Goal: Task Accomplishment & Management: Use online tool/utility

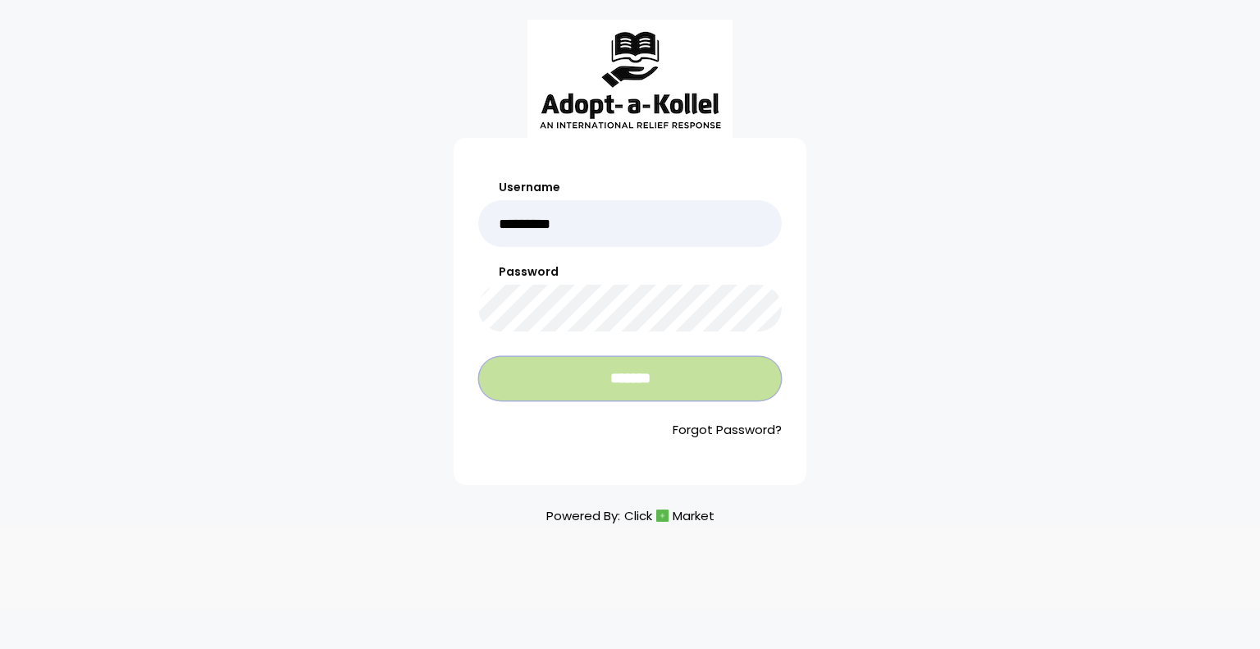
click at [606, 377] on input "*******" at bounding box center [629, 378] width 303 height 45
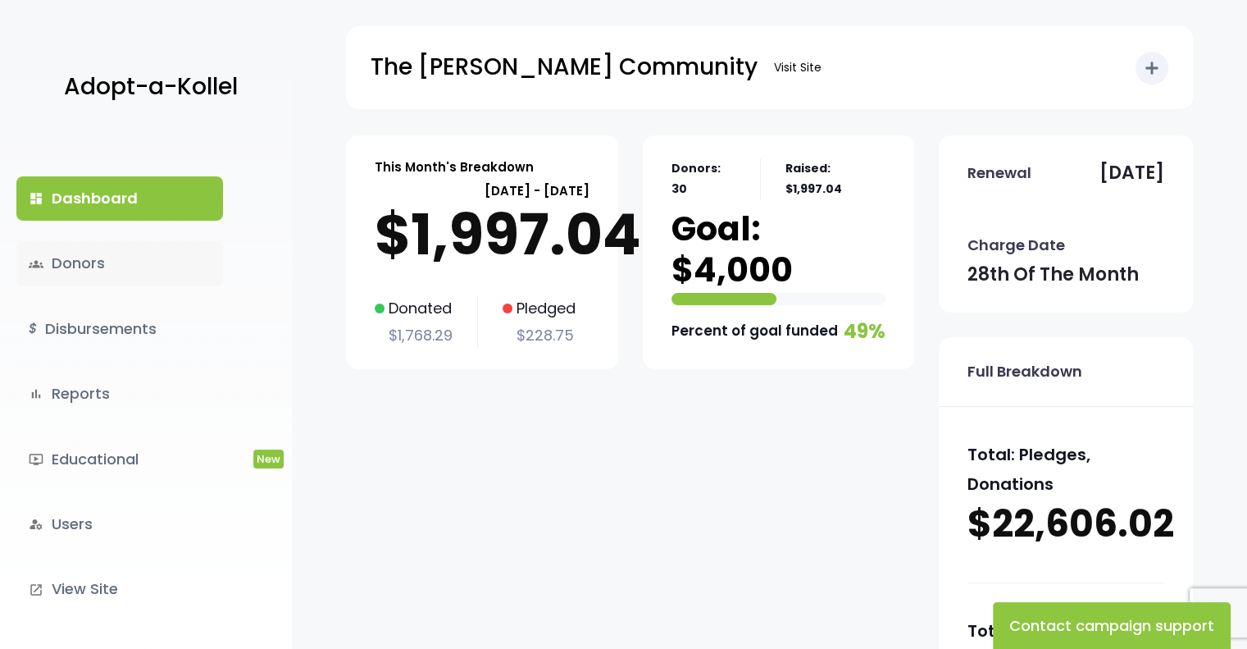
click at [91, 267] on link "groups Donors" at bounding box center [119, 263] width 207 height 44
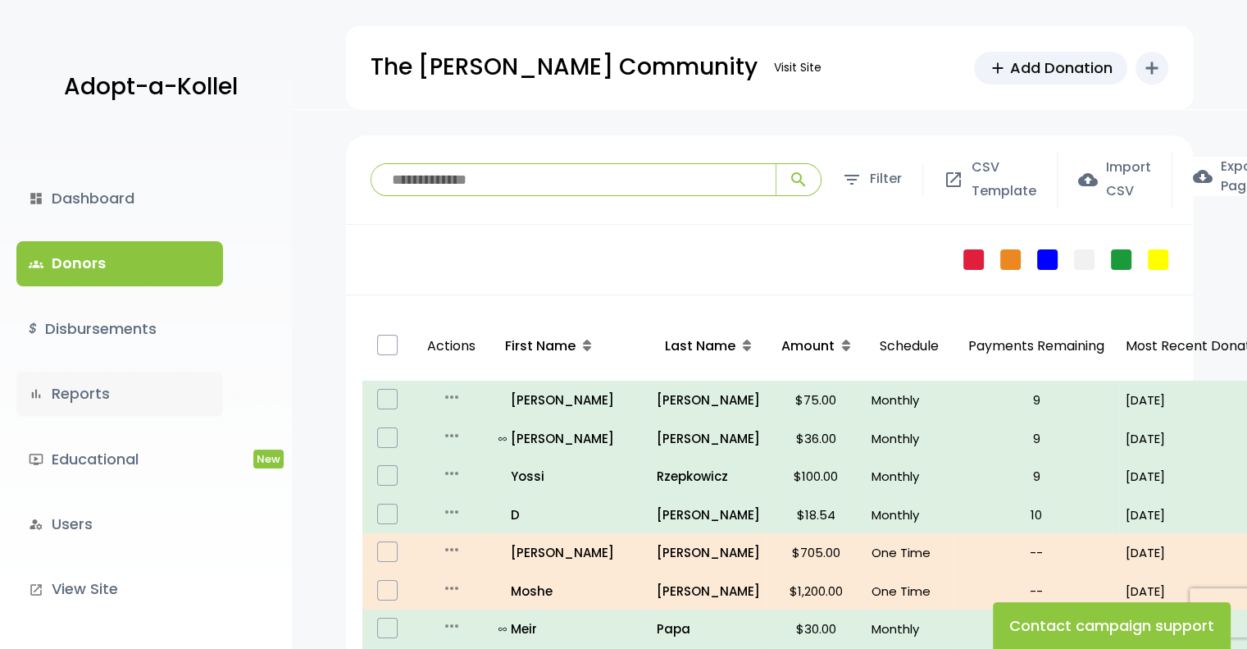
click at [98, 395] on link "bar_chart Reports" at bounding box center [119, 394] width 207 height 44
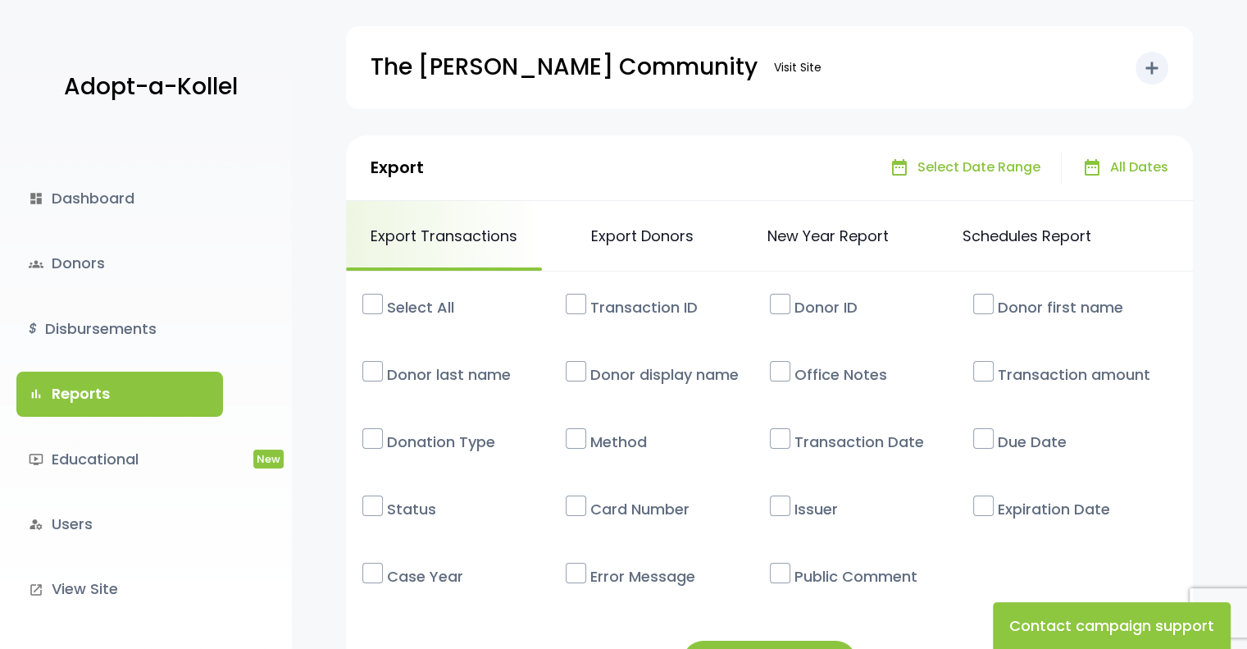
click at [955, 170] on span "Select Date Range" at bounding box center [979, 168] width 123 height 24
click at [829, 171] on span "date_range" at bounding box center [830, 167] width 18 height 18
click at [856, 165] on span "arrow_drop_down" at bounding box center [851, 167] width 18 height 18
click at [954, 168] on span "Select Date Range" at bounding box center [979, 168] width 123 height 24
drag, startPoint x: 913, startPoint y: 171, endPoint x: 881, endPoint y: 172, distance: 32.0
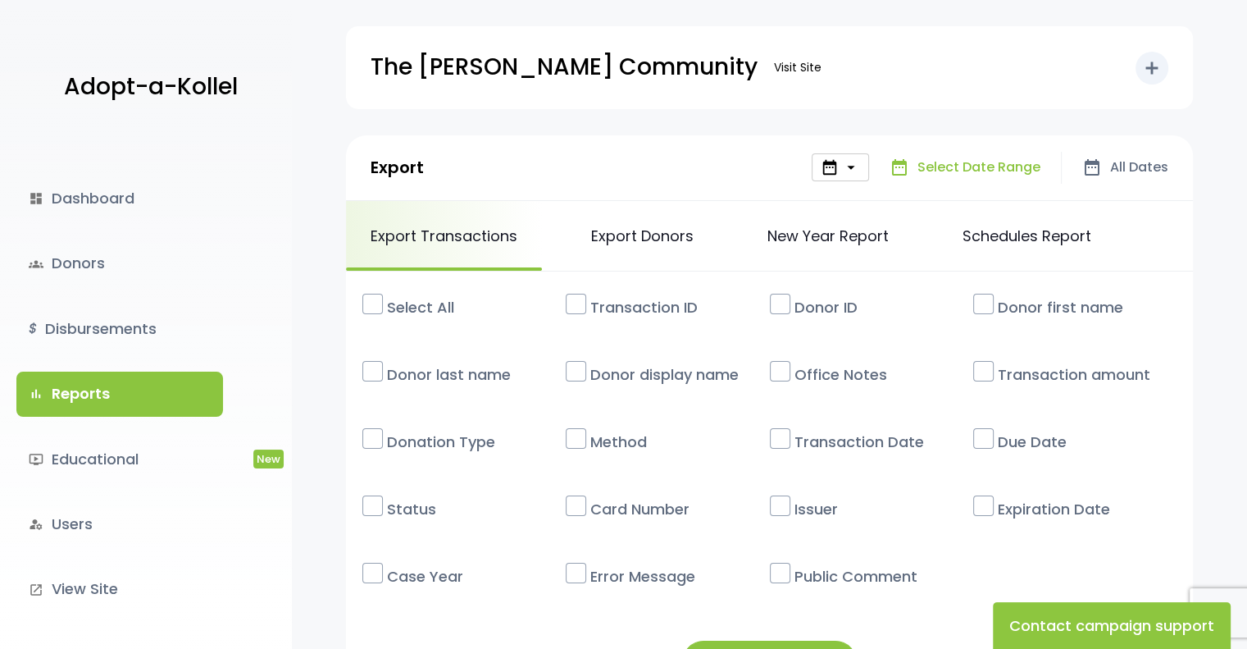
click at [912, 171] on p "date_range Select Date Range" at bounding box center [965, 168] width 151 height 24
click at [853, 172] on span "arrow_drop_down" at bounding box center [851, 167] width 18 height 18
click at [948, 171] on span "Select Date Range" at bounding box center [979, 168] width 123 height 24
click at [851, 170] on span "arrow_drop_down" at bounding box center [851, 167] width 18 height 18
click at [822, 171] on div "date_range arrow_drop_down" at bounding box center [840, 167] width 57 height 28
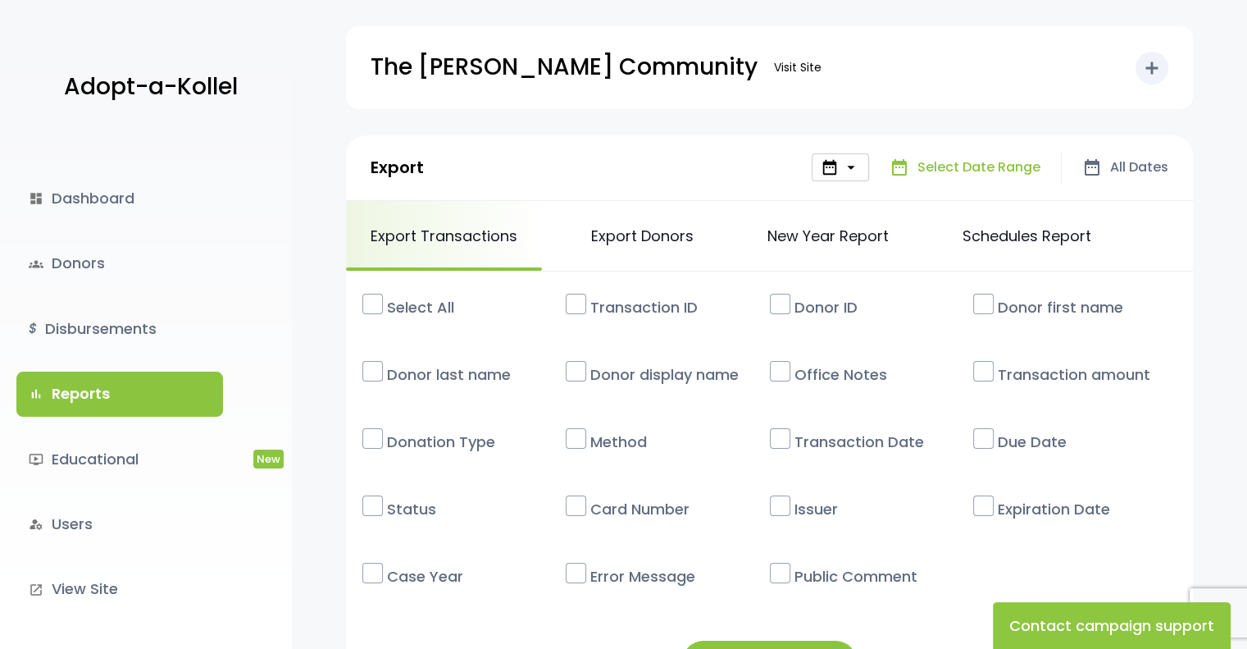
click at [853, 169] on span "arrow_drop_down" at bounding box center [851, 167] width 18 height 18
click at [830, 174] on span "date_range" at bounding box center [830, 167] width 18 height 18
click at [841, 163] on div "date_range arrow_drop_down" at bounding box center [840, 167] width 57 height 28
click at [1091, 166] on span "date_range" at bounding box center [1093, 167] width 20 height 20
click at [919, 174] on p "date_range Select Date Range" at bounding box center [965, 168] width 151 height 24
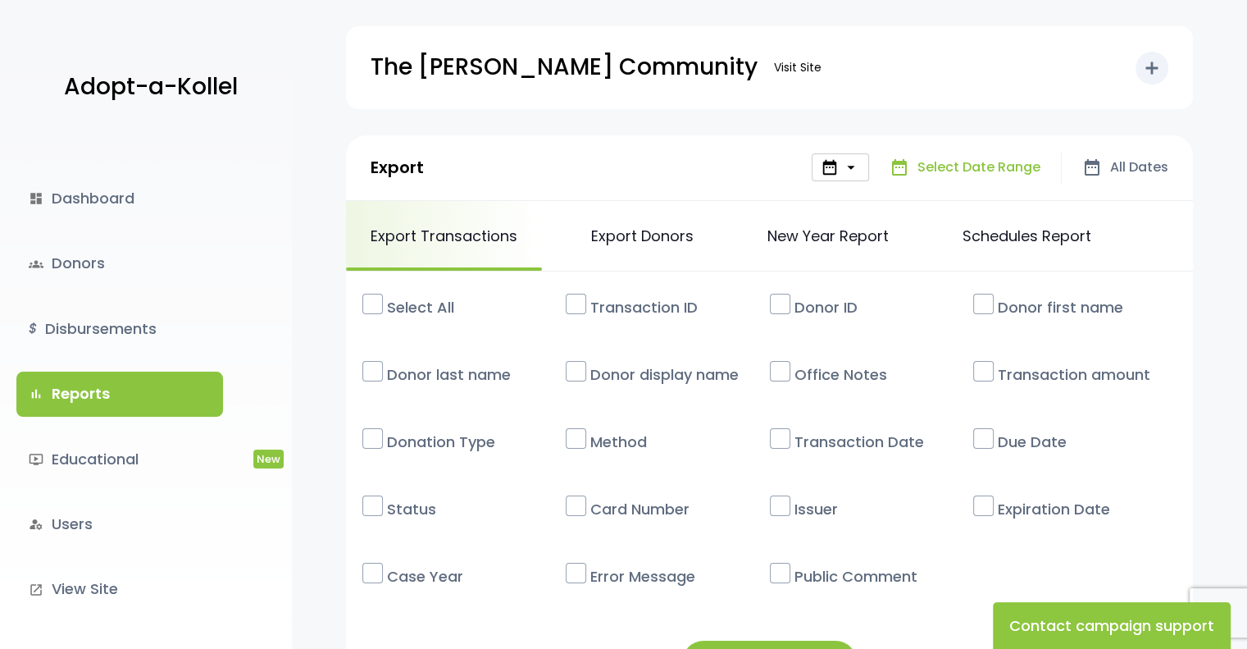
click at [860, 173] on span "arrow_drop_down" at bounding box center [851, 167] width 18 height 18
click at [837, 170] on span "date_range" at bounding box center [830, 167] width 18 height 18
click at [917, 165] on p "date_range Select Date Range" at bounding box center [965, 168] width 151 height 24
click at [894, 171] on span "date_range" at bounding box center [900, 167] width 20 height 20
click at [833, 171] on span "date_range" at bounding box center [830, 167] width 18 height 18
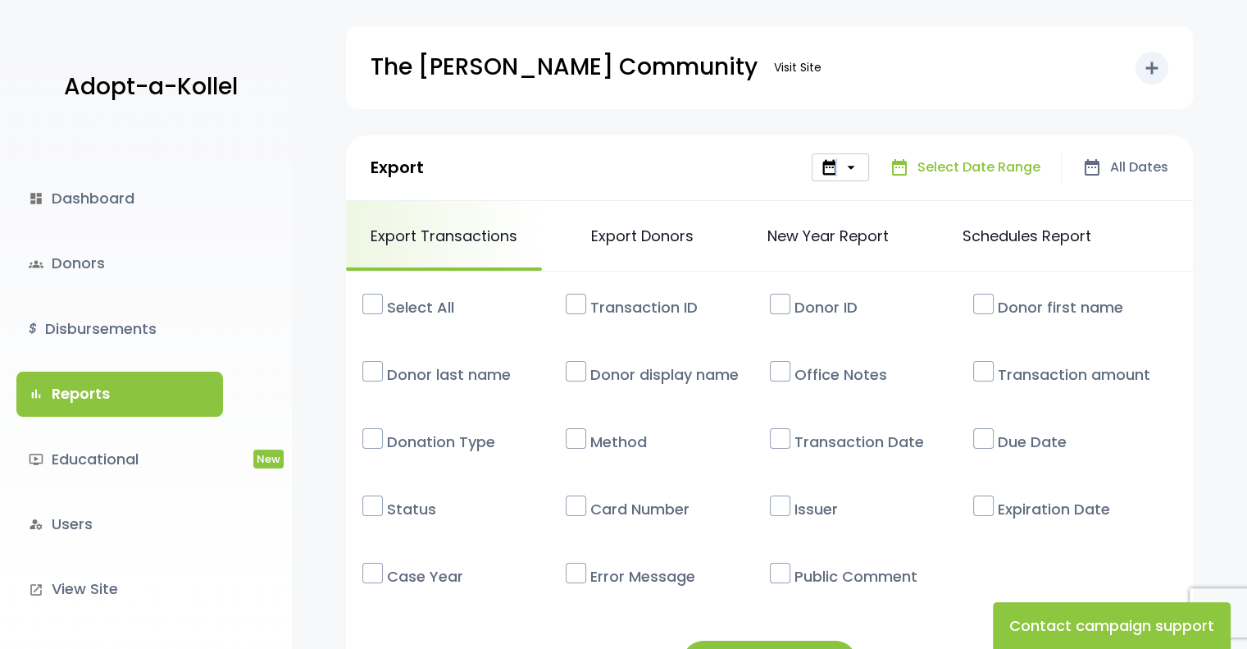
drag, startPoint x: 857, startPoint y: 162, endPoint x: 840, endPoint y: 166, distance: 17.5
click at [839, 166] on span "date_range" at bounding box center [830, 167] width 18 height 18
click at [830, 171] on span "date_range" at bounding box center [830, 167] width 18 height 18
click at [830, 172] on span "date_range" at bounding box center [830, 167] width 18 height 18
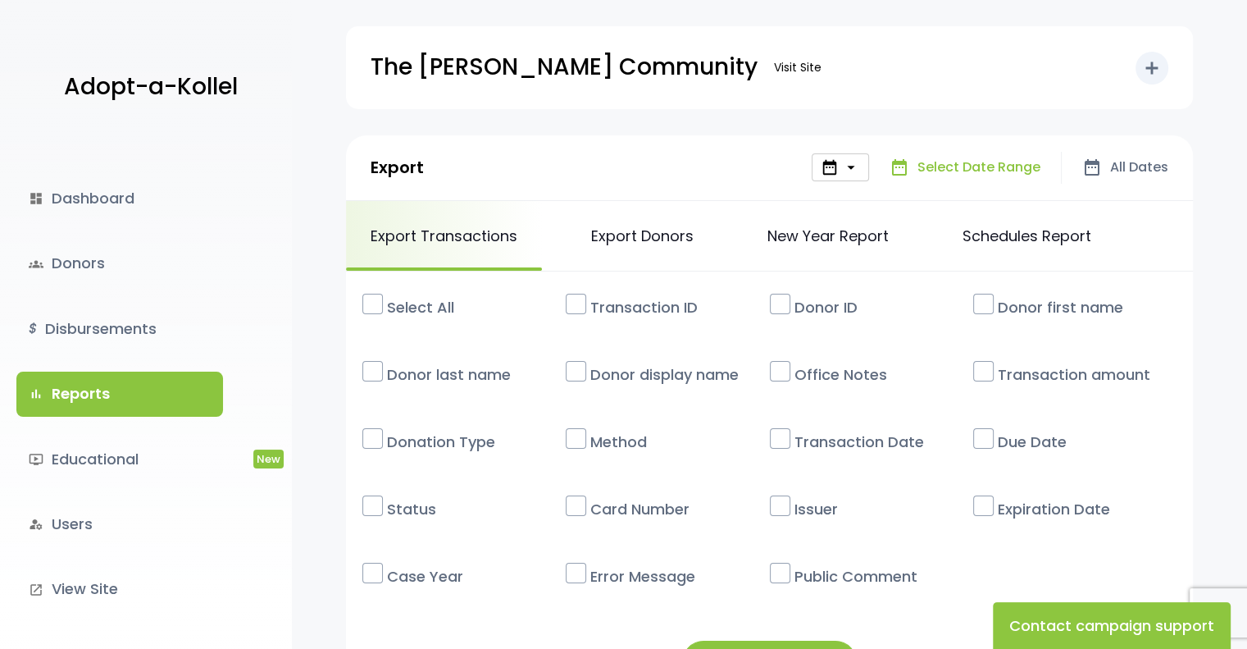
click at [855, 173] on span "arrow_drop_down" at bounding box center [851, 167] width 18 height 18
click at [837, 170] on span "date_range" at bounding box center [830, 167] width 18 height 18
click at [855, 171] on span "arrow_drop_down" at bounding box center [851, 167] width 18 height 18
drag, startPoint x: 1005, startPoint y: 557, endPoint x: 1013, endPoint y: 582, distance: 25.9
click at [1008, 562] on div "Select All Transaction ID Donor ID Donor first name Donor last name Office Notes" at bounding box center [769, 455] width 847 height 369
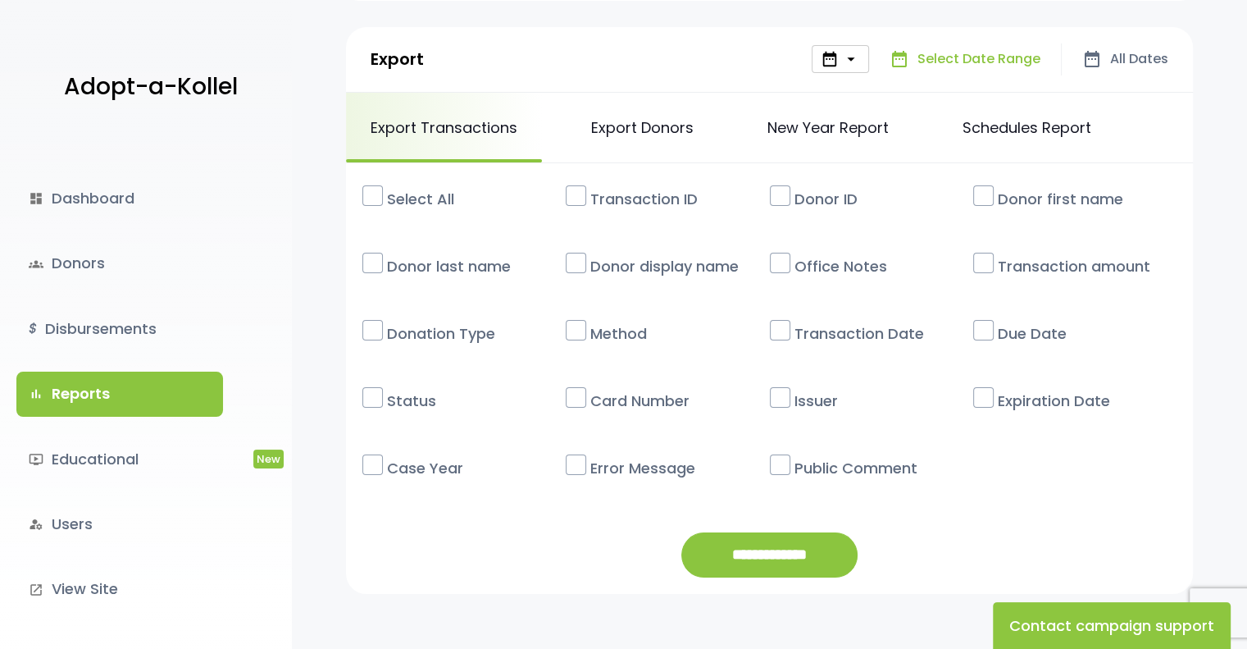
scroll to position [110, 0]
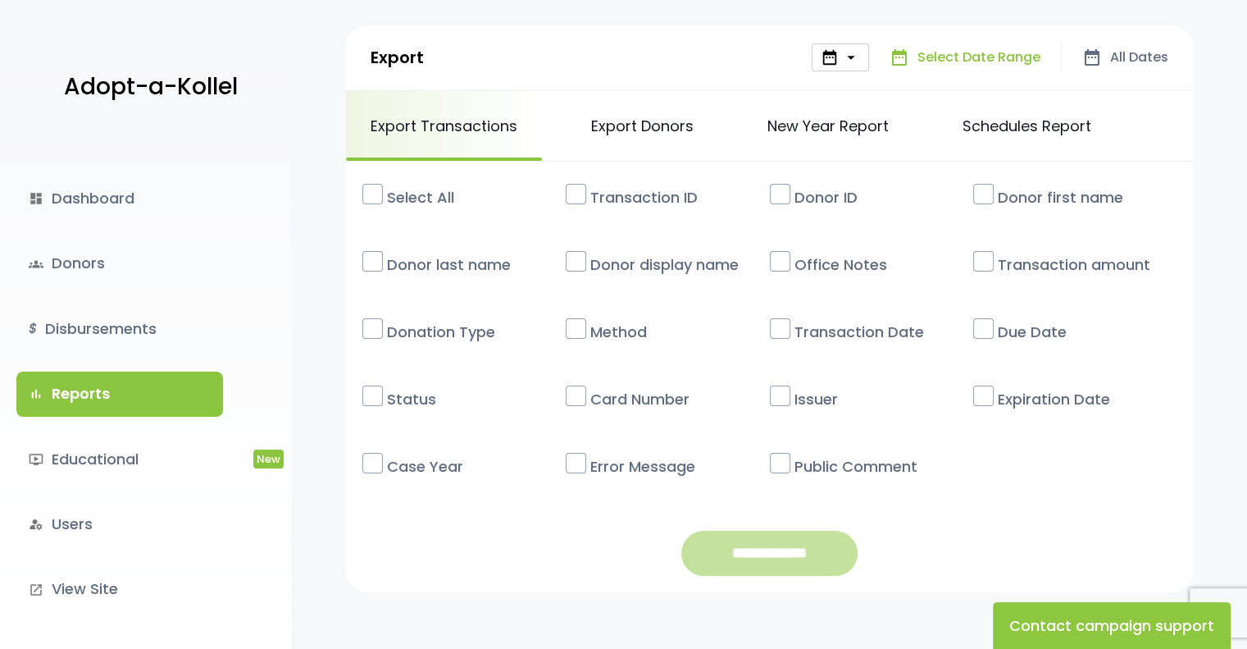
drag, startPoint x: 768, startPoint y: 584, endPoint x: 760, endPoint y: 573, distance: 13.0
click at [764, 582] on div "**********" at bounding box center [770, 562] width 176 height 62
click at [759, 570] on input "**********" at bounding box center [770, 553] width 176 height 45
click at [787, 128] on link "New Year Report" at bounding box center [828, 126] width 171 height 70
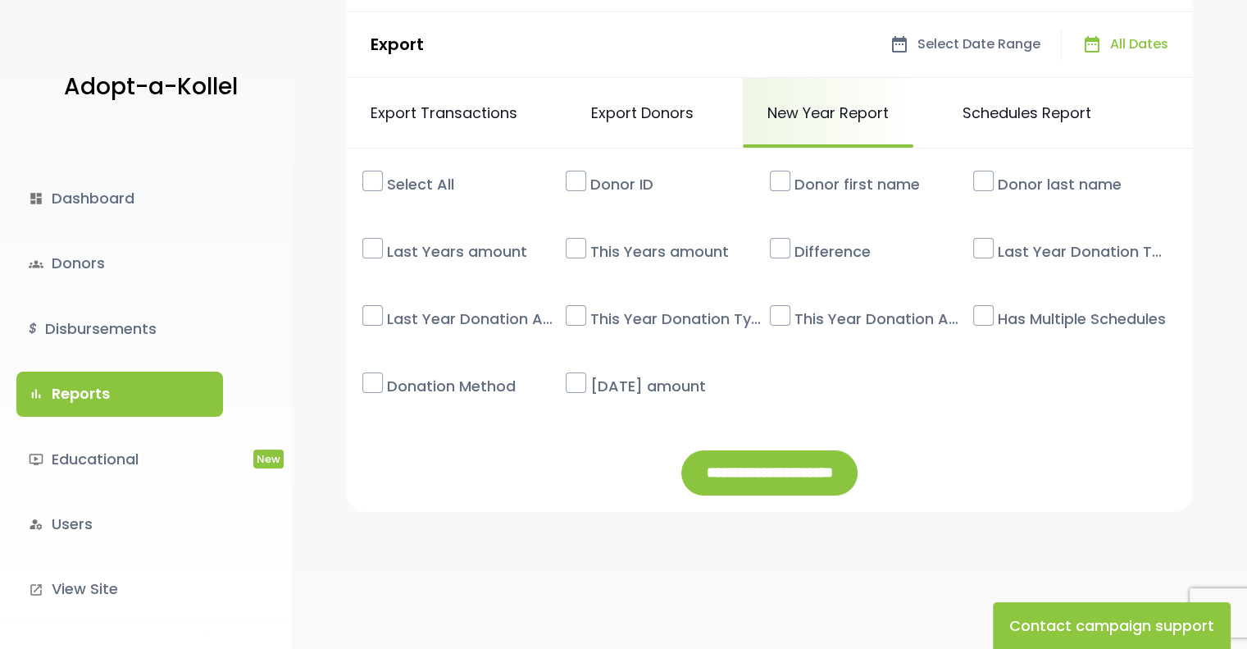
scroll to position [187, 0]
click at [747, 477] on input "**********" at bounding box center [770, 471] width 176 height 45
click at [575, 244] on label at bounding box center [576, 247] width 21 height 21
click at [364, 249] on label at bounding box center [373, 247] width 21 height 21
click at [587, 376] on label "Two Years ago amount" at bounding box center [675, 385] width 187 height 39
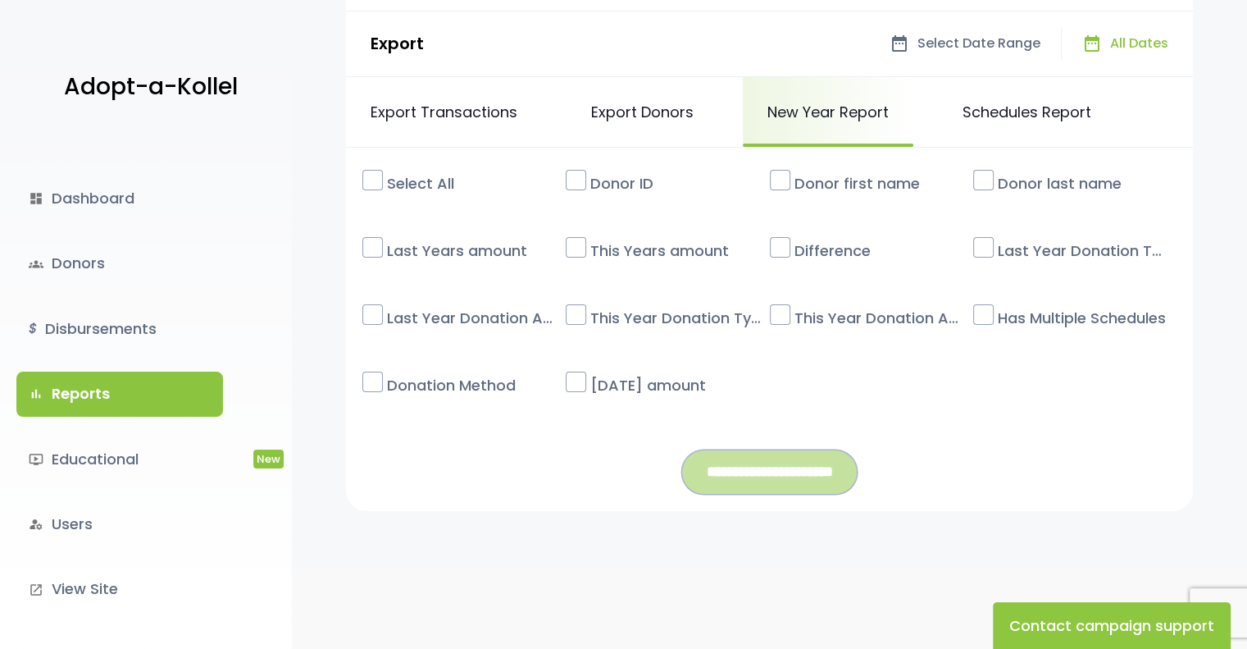
click at [803, 466] on input "**********" at bounding box center [770, 471] width 176 height 45
